Goal: Task Accomplishment & Management: Use online tool/utility

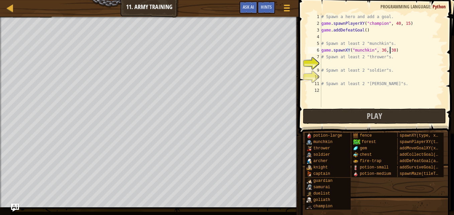
scroll to position [3, 4]
click at [398, 52] on div "# Spawn a hero and add a goal. game . spawnPlayerXY ( "champion" , 40 , 15 ) ga…" at bounding box center [382, 66] width 124 height 107
click at [396, 52] on div "# Spawn a hero and add a goal. game . spawnPlayerXY ( "champion" , 40 , 15 ) ga…" at bounding box center [382, 66] width 124 height 107
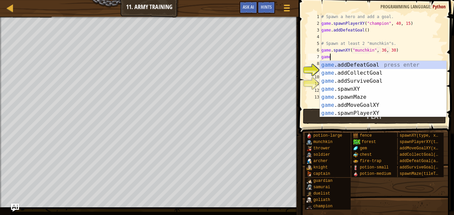
scroll to position [3, 0]
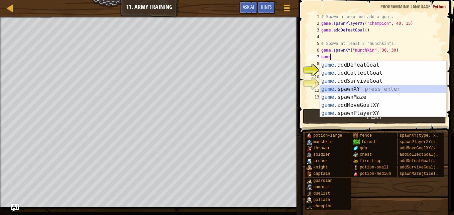
click at [386, 87] on div "game .addDefeatGoal press enter game .addCollectGoal press enter game .addSurvi…" at bounding box center [383, 97] width 126 height 72
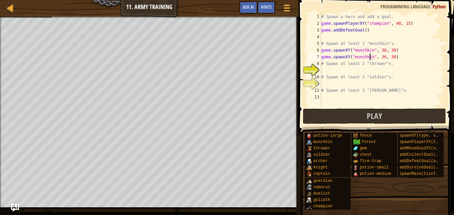
scroll to position [3, 4]
click at [379, 58] on div "# Spawn a hero and add a goal. game . spawnPlayerXY ( "champion" , 40 , 15 ) ga…" at bounding box center [382, 66] width 124 height 107
type textarea "game.spawnXY("munchkin", 46, 30)"
click at [340, 71] on div "# Spawn a hero and add a goal. game . spawnPlayerXY ( "champion" , 40 , 15 ) ga…" at bounding box center [382, 66] width 124 height 107
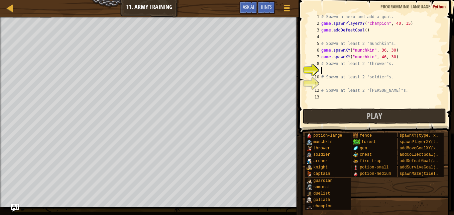
scroll to position [3, 0]
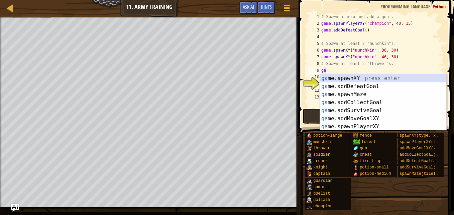
click at [342, 77] on div "ga me.spawnXY press enter ga me.addDefeatGoal press enter ga me.spawnMaze press…" at bounding box center [383, 110] width 126 height 72
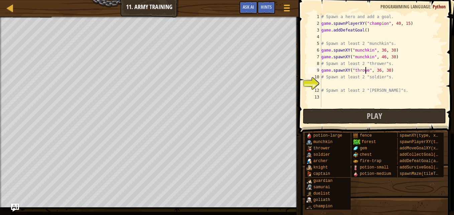
scroll to position [3, 4]
click at [388, 71] on div "# Spawn a hero and add a goal. game . spawnPlayerXY ( "champion" , 40 , 15 ) ga…" at bounding box center [382, 66] width 124 height 107
type textarea "game.spawnXY("thrower", 36, 39)"
click at [395, 72] on div "# Spawn a hero and add a goal. game . spawnPlayerXY ( "champion" , 40 , 15 ) ga…" at bounding box center [382, 66] width 124 height 107
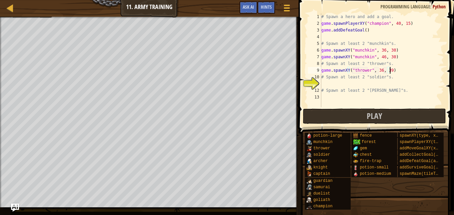
scroll to position [3, 0]
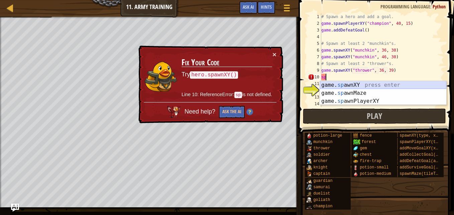
click at [390, 83] on div "game. sp awnXY press enter game. sp awnMaze press enter game. sp awnPlayerXY pr…" at bounding box center [383, 101] width 126 height 40
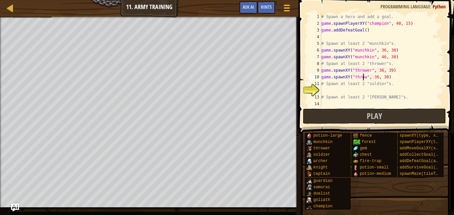
scroll to position [3, 4]
click at [380, 76] on div "# Spawn a hero and add a goal. game . spawnPlayerXY ( "champion" , 40 , 15 ) ga…" at bounding box center [382, 66] width 124 height 107
type textarea "game.spawnXY("thrower", 40, 30)"
click at [399, 78] on div "# Spawn a hero and add a goal. game . spawnPlayerXY ( "champion" , 40 , 15 ) ga…" at bounding box center [382, 66] width 124 height 107
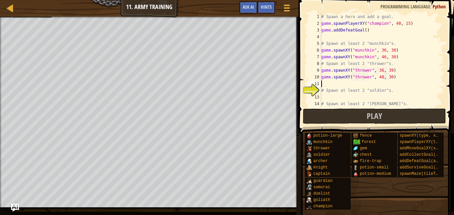
scroll to position [3, 0]
click at [345, 86] on div "# Spawn a hero and add a goal. game . spawnPlayerXY ( "champion" , 40 , 15 ) ga…" at bounding box center [382, 66] width 124 height 107
type textarea "# Spawn at least 2 "soldier"s."
click at [332, 90] on div "# Spawn a hero and add a goal. game . spawnPlayerXY ( "champion" , 40 , 15 ) ga…" at bounding box center [382, 66] width 124 height 107
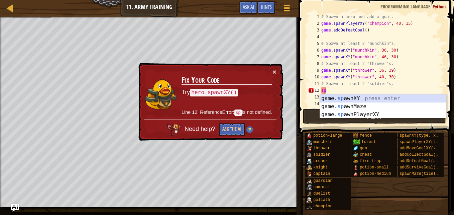
click at [336, 98] on div "game. sp awnXY press enter game. sp awnMaze press enter game. sp awnPlayerXY pr…" at bounding box center [383, 114] width 126 height 40
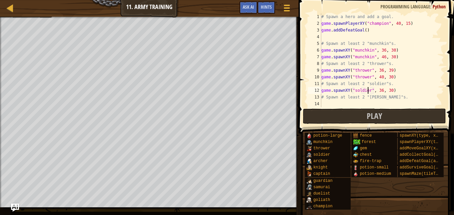
scroll to position [3, 4]
click at [386, 90] on div "# Spawn a hero and add a goal. game . spawnPlayerXY ( "champion" , 40 , 15 ) ga…" at bounding box center [382, 66] width 124 height 107
type textarea "game.spawnXY("soldier", 36, 50)"
click at [400, 90] on div "# Spawn a hero and add a goal. game . spawnPlayerXY ( "champion" , 40 , 15 ) ga…" at bounding box center [382, 66] width 124 height 107
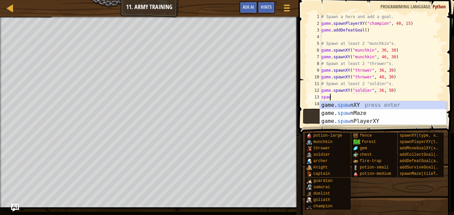
scroll to position [3, 0]
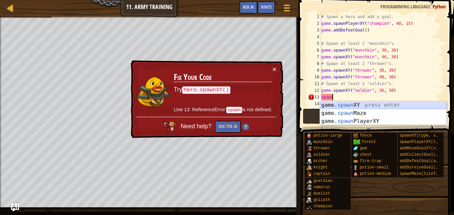
click at [382, 105] on div "game. spawn XY press enter game. spawn Maze press enter game. spawn PlayerXY pr…" at bounding box center [383, 121] width 126 height 40
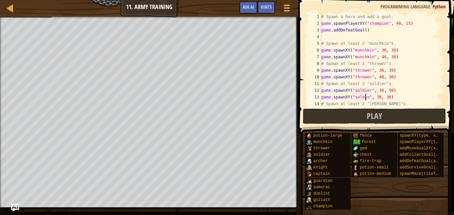
scroll to position [3, 4]
click at [379, 99] on div "# Spawn a hero and add a goal. game . spawnPlayerXY ( "champion" , 40 , 15 ) ga…" at bounding box center [379, 66] width 119 height 107
click at [387, 105] on div "# Spawn a hero and add a goal. game . spawnPlayerXY ( "champion" , 40 , 15 ) ga…" at bounding box center [379, 66] width 119 height 107
type textarea "# Spawn at least 2 "[PERSON_NAME]"s."
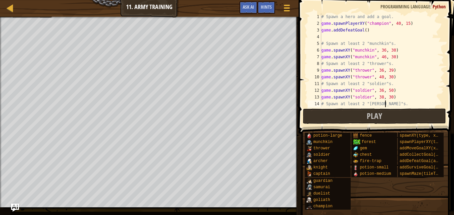
scroll to position [3, 0]
click at [387, 104] on div "# Spawn a hero and add a goal. game . spawnPlayerXY ( "champion" , 40 , 15 ) ga…" at bounding box center [379, 66] width 119 height 107
type textarea "# Spawn at least 2 "[PERSON_NAME]"s."
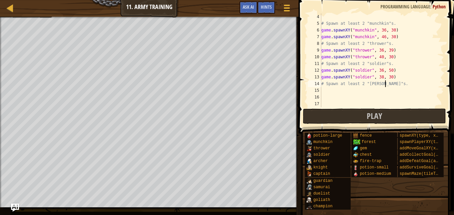
scroll to position [20, 0]
click at [345, 90] on div "# Spawn at least 2 "munchkin"s. game . spawnXY ( "munchkin" , 36 , 30 ) game . …" at bounding box center [379, 66] width 119 height 107
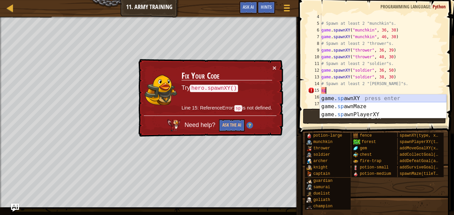
click at [346, 95] on div "game. sp awnXY press enter game. sp awnMaze press enter game. sp awnPlayerXY pr…" at bounding box center [383, 114] width 126 height 40
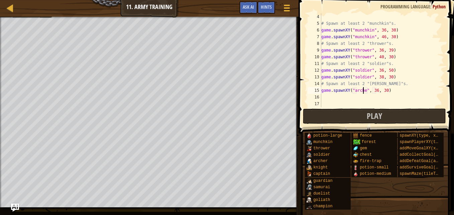
scroll to position [3, 4]
click at [384, 91] on div "# Spawn at least 2 "munchkin"s. game . spawnXY ( "munchkin" , 36 , 30 ) game . …" at bounding box center [379, 66] width 119 height 107
type textarea "game.spawnXY("[PERSON_NAME]", 36, 50)"
click at [391, 91] on div "# Spawn at least 2 "munchkin"s. game . spawnXY ( "munchkin" , 36 , 30 ) game . …" at bounding box center [379, 66] width 119 height 107
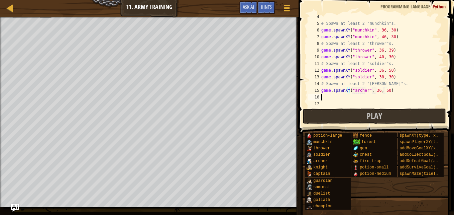
scroll to position [3, 0]
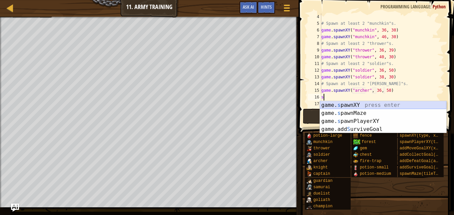
click at [397, 104] on div "game. s pawnXY press enter game. s pawnMaze press enter game. s pawnPlayerXY pr…" at bounding box center [383, 125] width 126 height 48
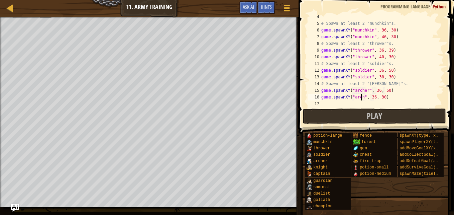
scroll to position [3, 4]
click at [375, 97] on div "# Spawn at least 2 "munchkin"s. game . spawnXY ( "munchkin" , 36 , 30 ) game . …" at bounding box center [379, 66] width 119 height 107
type textarea "game.spawnXY("[PERSON_NAME]", 56, 30)"
click at [380, 114] on span "Play" at bounding box center [374, 115] width 15 height 11
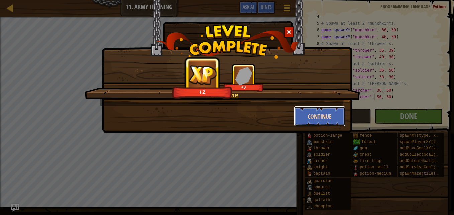
click at [317, 119] on button "Continue" at bounding box center [320, 116] width 52 height 20
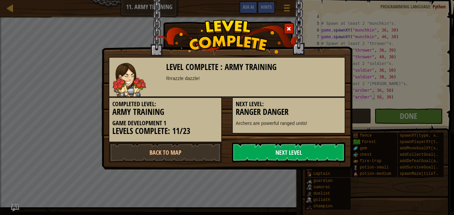
click at [273, 157] on link "Next Level" at bounding box center [288, 152] width 113 height 20
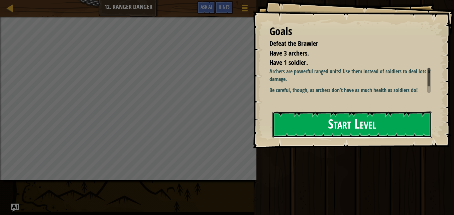
click at [330, 129] on button "Start Level" at bounding box center [353, 124] width 160 height 26
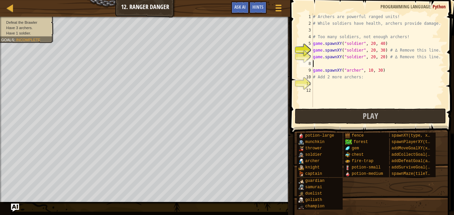
click at [317, 65] on div "# Archers are powerful ranged units! # While soldiers have health, archers prov…" at bounding box center [378, 66] width 133 height 107
click at [314, 86] on div "# Archers are powerful ranged units! # While soldiers have health, archers prov…" at bounding box center [378, 66] width 133 height 107
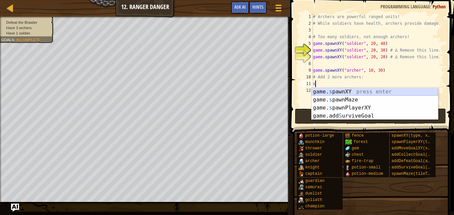
click at [323, 88] on div "game. s pawnXY press enter game. s pawnMaze press enter game. s pawnPlayerXY pr…" at bounding box center [375, 112] width 126 height 48
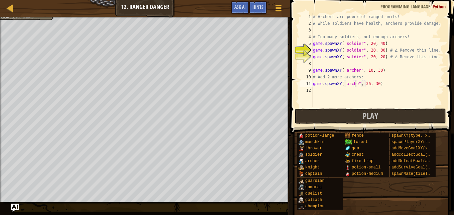
type textarea "game.spawnXY("archer", 36, 30)"
click at [381, 84] on div "# Archers are powerful ranged units! # While soldiers have health, archers prov…" at bounding box center [378, 66] width 133 height 107
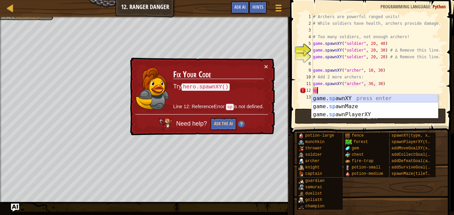
click at [384, 97] on div "game. sp awnXY press enter game. sp awnMaze press enter game. sp awnPlayerXY pr…" at bounding box center [375, 114] width 126 height 40
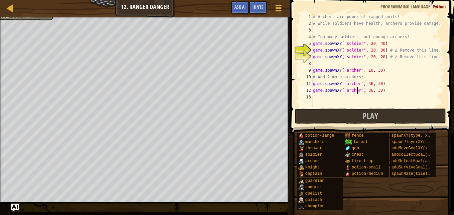
scroll to position [3, 4]
click at [377, 90] on div "# Archers are powerful ranged units! # While soldiers have health, archers prov…" at bounding box center [378, 66] width 133 height 107
click at [357, 111] on button "Play" at bounding box center [370, 115] width 151 height 15
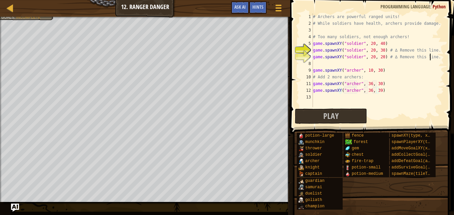
click at [435, 58] on div "# Archers are powerful ranged units! # While soldiers have health, archers prov…" at bounding box center [378, 66] width 133 height 107
type textarea "g"
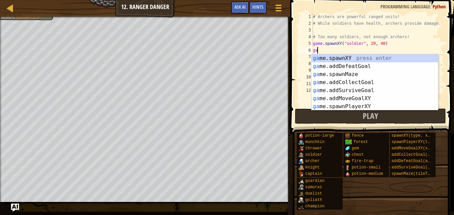
type textarea "g"
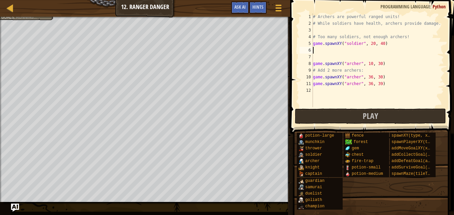
type textarea "game.spawnXY("soldier", 20, 40)"
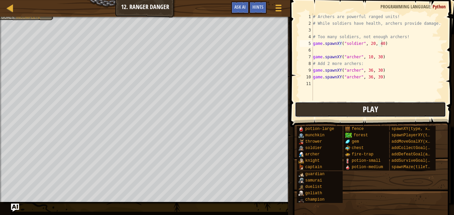
click at [418, 114] on button "Play" at bounding box center [370, 109] width 151 height 15
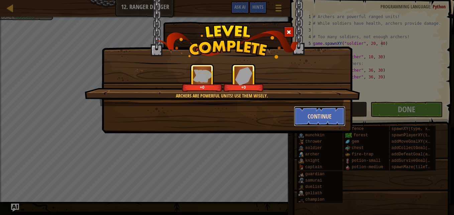
click at [315, 112] on button "Continue" at bounding box center [320, 116] width 52 height 20
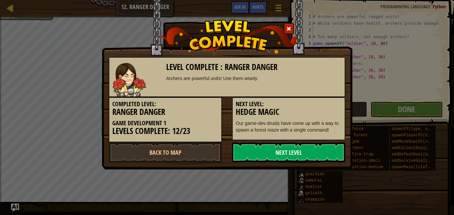
click at [298, 152] on link "Next Level" at bounding box center [288, 152] width 113 height 20
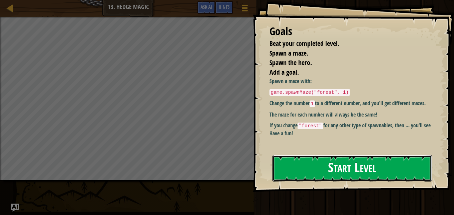
click at [303, 164] on button "Start Level" at bounding box center [353, 168] width 160 height 26
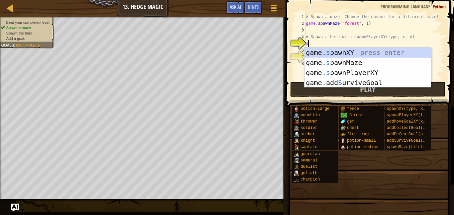
scroll to position [3, 0]
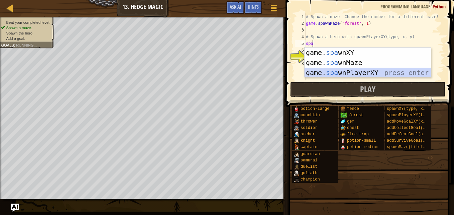
click at [317, 71] on div "game. spa wnXY press enter game. spa wnMaze press enter game. spa wnPlayerXY pr…" at bounding box center [368, 73] width 126 height 50
type textarea "player = game.spawnPlayerXY("captain", 36, 30)"
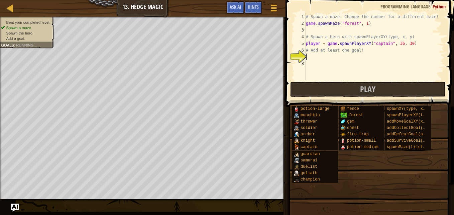
click at [327, 58] on div "# Spawn a maze. Change the number for a different maze! game . spawnMaze ( "for…" at bounding box center [375, 53] width 140 height 80
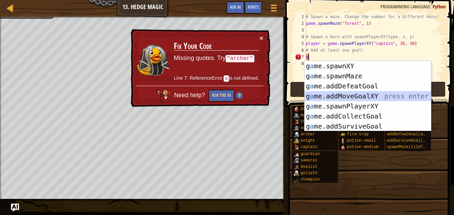
click at [344, 94] on div "g a me.spawnXY press enter g a me.spawnMaze press enter g a me.addDefeatGoal pr…" at bounding box center [368, 106] width 126 height 90
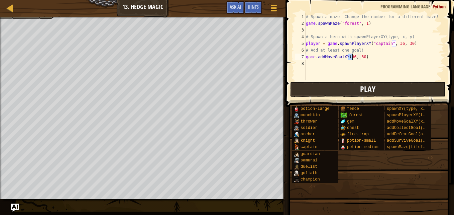
type textarea "game.addMoveGoalXY(36, 30)"
click at [341, 86] on button "Play" at bounding box center [368, 89] width 156 height 15
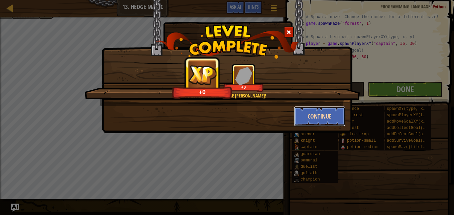
click at [312, 116] on button "Continue" at bounding box center [320, 116] width 52 height 20
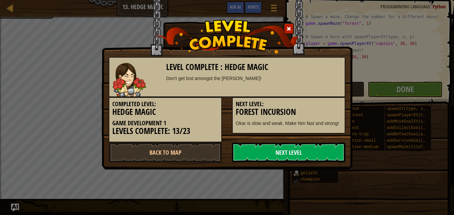
click at [262, 152] on link "Next Level" at bounding box center [288, 152] width 113 height 20
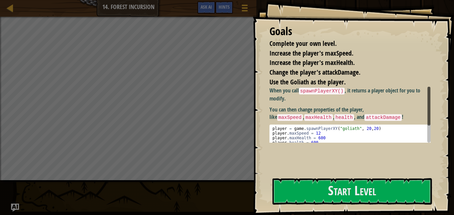
scroll to position [12, 0]
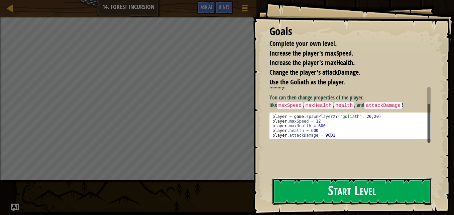
click at [318, 184] on button "Start Level" at bounding box center [353, 191] width 160 height 26
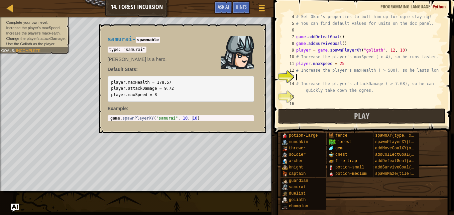
scroll to position [27, 0]
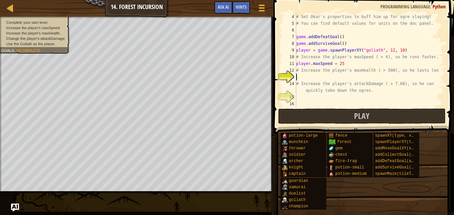
type textarea "i"
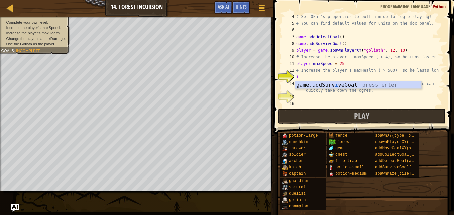
scroll to position [3, 0]
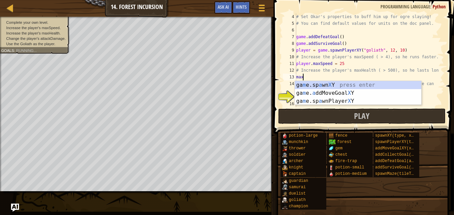
type textarea "m"
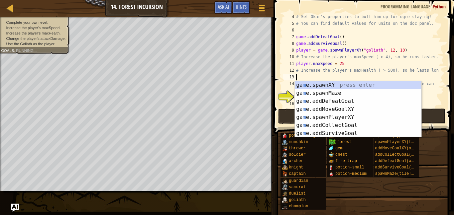
type textarea "# Increase the player's maxHealth ( > 500), so he lasts longer."
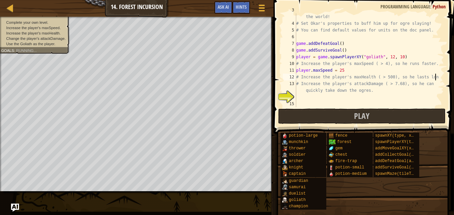
scroll to position [20, 0]
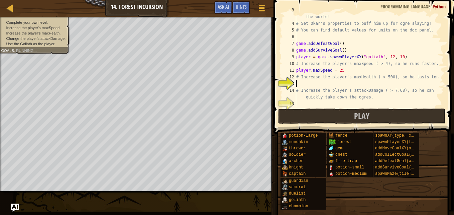
type textarea "p"
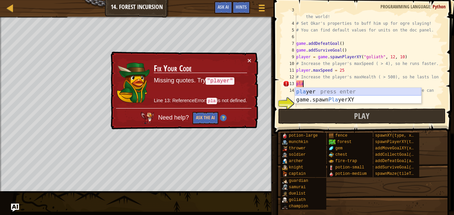
click at [342, 89] on div "pla yer press enter game.spawn Pla yerXY press enter" at bounding box center [358, 104] width 126 height 32
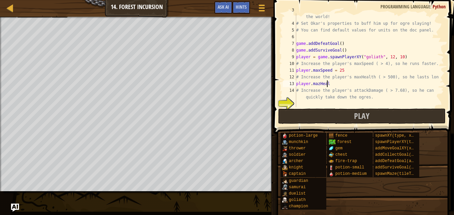
scroll to position [3, 2]
click at [318, 84] on div "# Fortunately, as a game developer, you have full control over the world! # Set…" at bounding box center [367, 64] width 144 height 114
click at [336, 84] on div "# Fortunately, as a game developer, you have full control over the world! # Set…" at bounding box center [367, 64] width 144 height 114
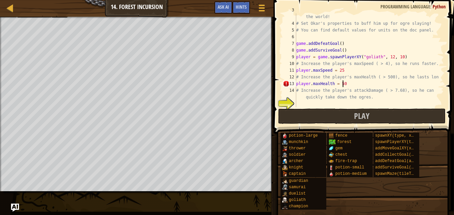
type textarea "player.maxHealth = 500"
click at [334, 101] on div "# Fortunately, as a game developer, you have full control over the world! # Set…" at bounding box center [367, 64] width 144 height 114
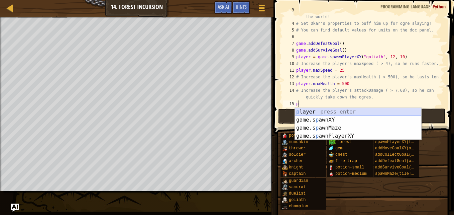
click at [347, 110] on div "p layer press enter game.s p awnXY press enter game.s p awnMaze press enter gam…" at bounding box center [358, 132] width 126 height 48
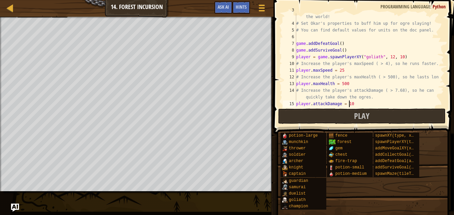
scroll to position [3, 4]
click at [341, 109] on button "Play" at bounding box center [362, 115] width 168 height 15
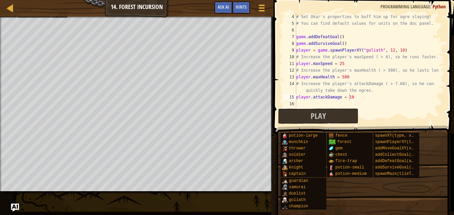
scroll to position [27, 0]
click at [346, 78] on div "# Set Okar's properties to buff him up for ogre slaying! # You can find default…" at bounding box center [367, 66] width 144 height 107
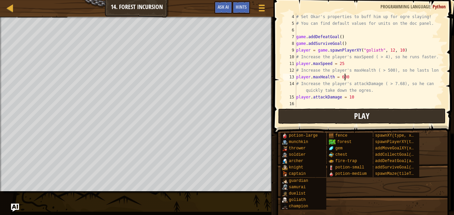
type textarea "player.maxHealth = 600"
click at [316, 114] on button "Play" at bounding box center [362, 115] width 168 height 15
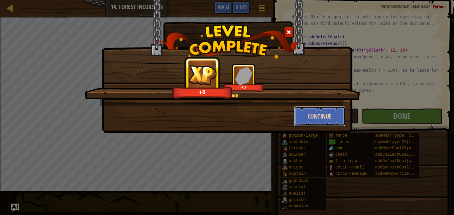
click at [305, 110] on button "Continue" at bounding box center [320, 116] width 52 height 20
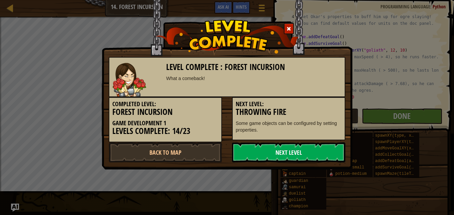
click at [277, 150] on link "Next Level" at bounding box center [288, 152] width 113 height 20
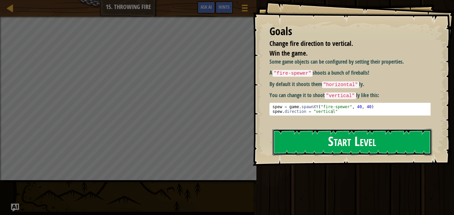
click at [404, 142] on button "Start Level" at bounding box center [353, 142] width 160 height 26
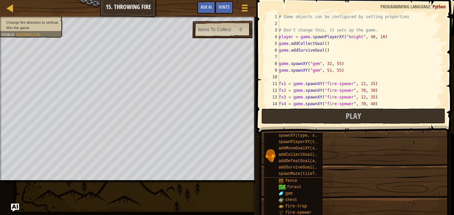
type textarea "fs1.direction = "horizontal" # ∆ Change the direction."
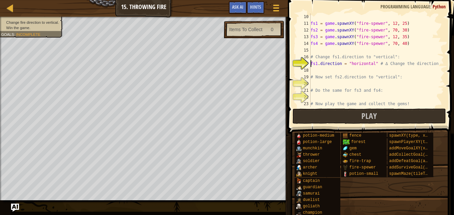
scroll to position [60, 0]
